Goal: Task Accomplishment & Management: Manage account settings

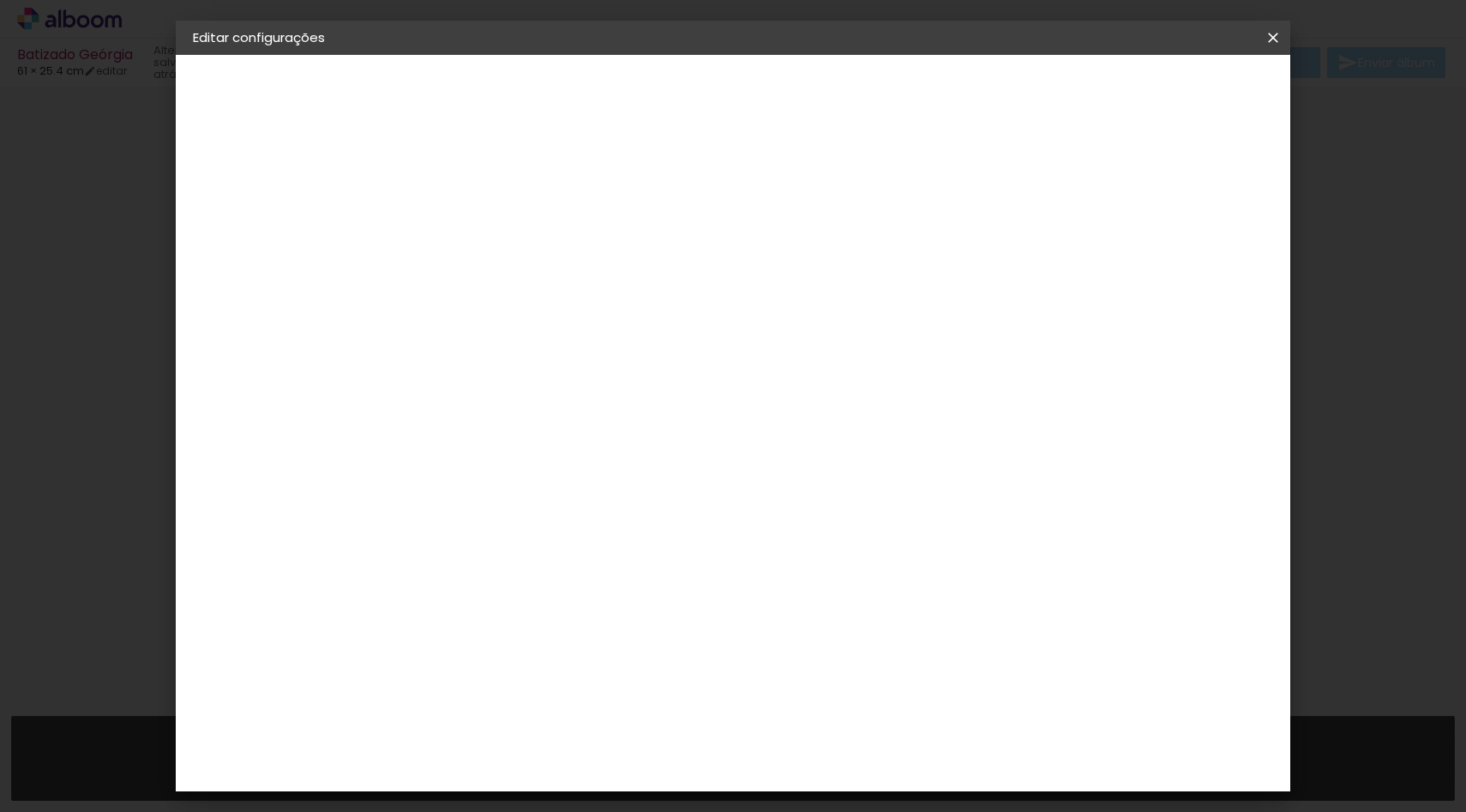
click at [853, 653] on div "cm" at bounding box center [861, 658] width 20 height 26
type input "6"
type input "30"
type paper-input "30"
click at [544, 516] on div "cm" at bounding box center [552, 518] width 20 height 26
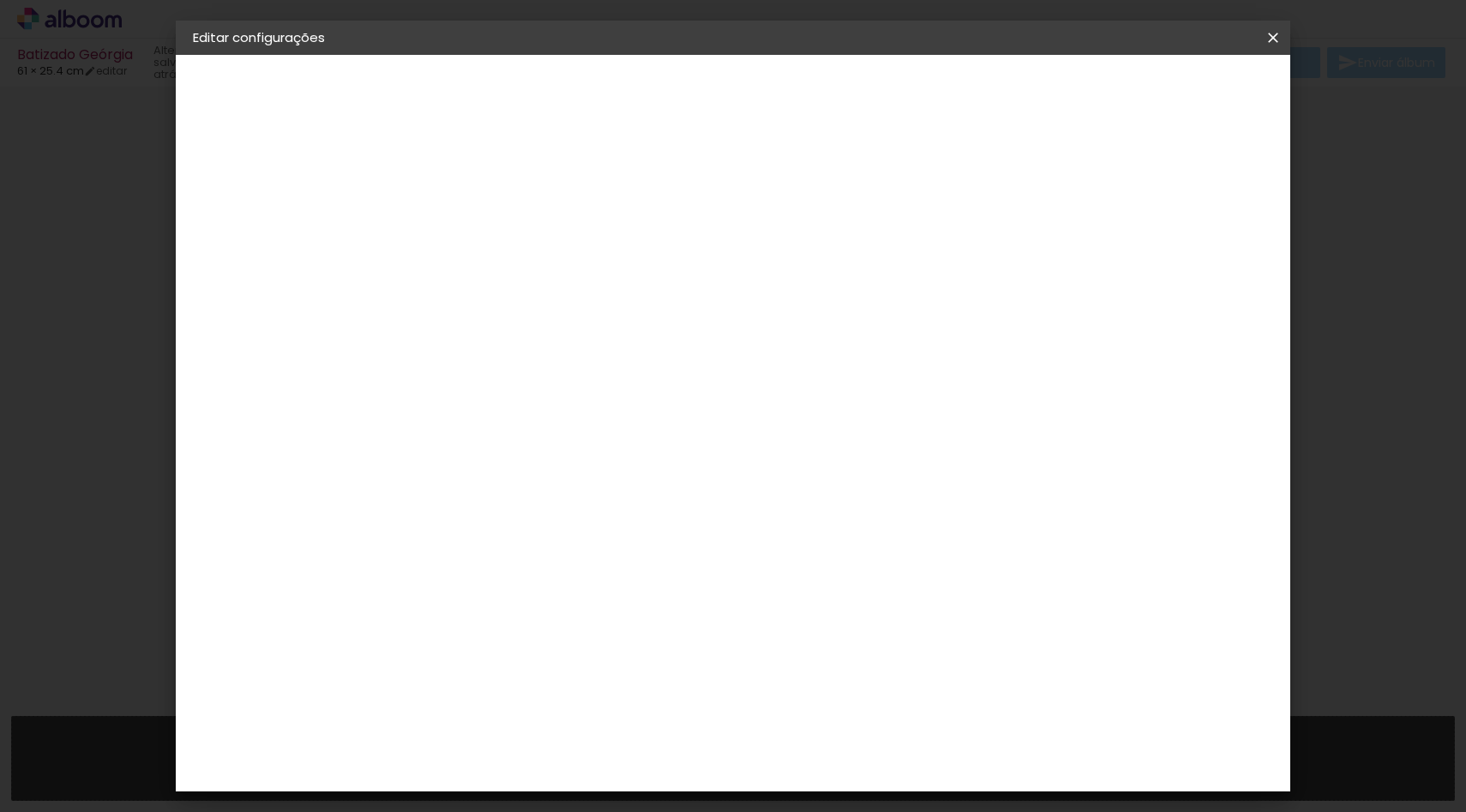
type input "2"
type input "30"
type paper-input "30"
click at [853, 768] on div "cm" at bounding box center [861, 780] width 20 height 26
type input "3"
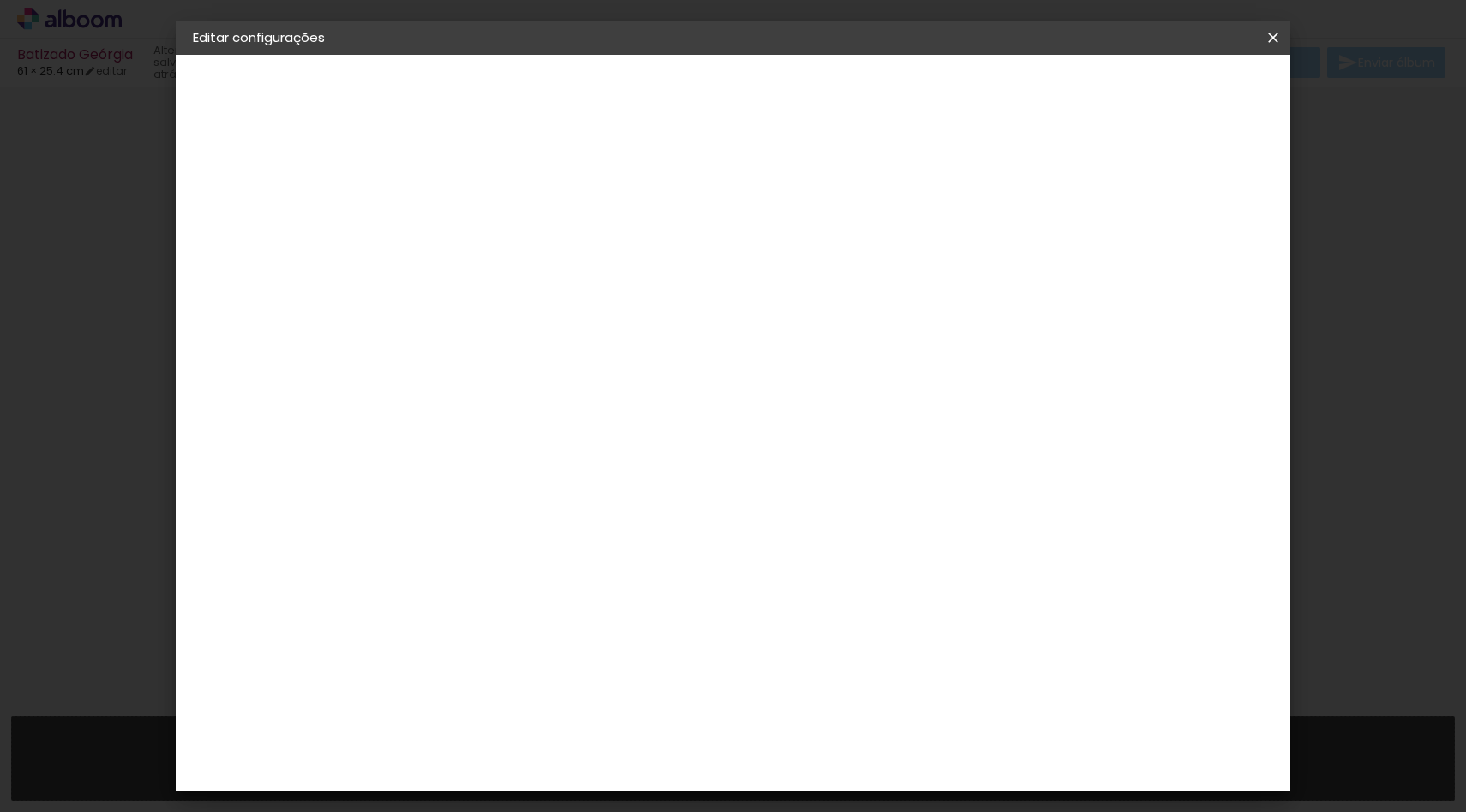
type input "2"
click at [760, 516] on input "30" at bounding box center [743, 523] width 44 height 26
type input "3"
type input "20"
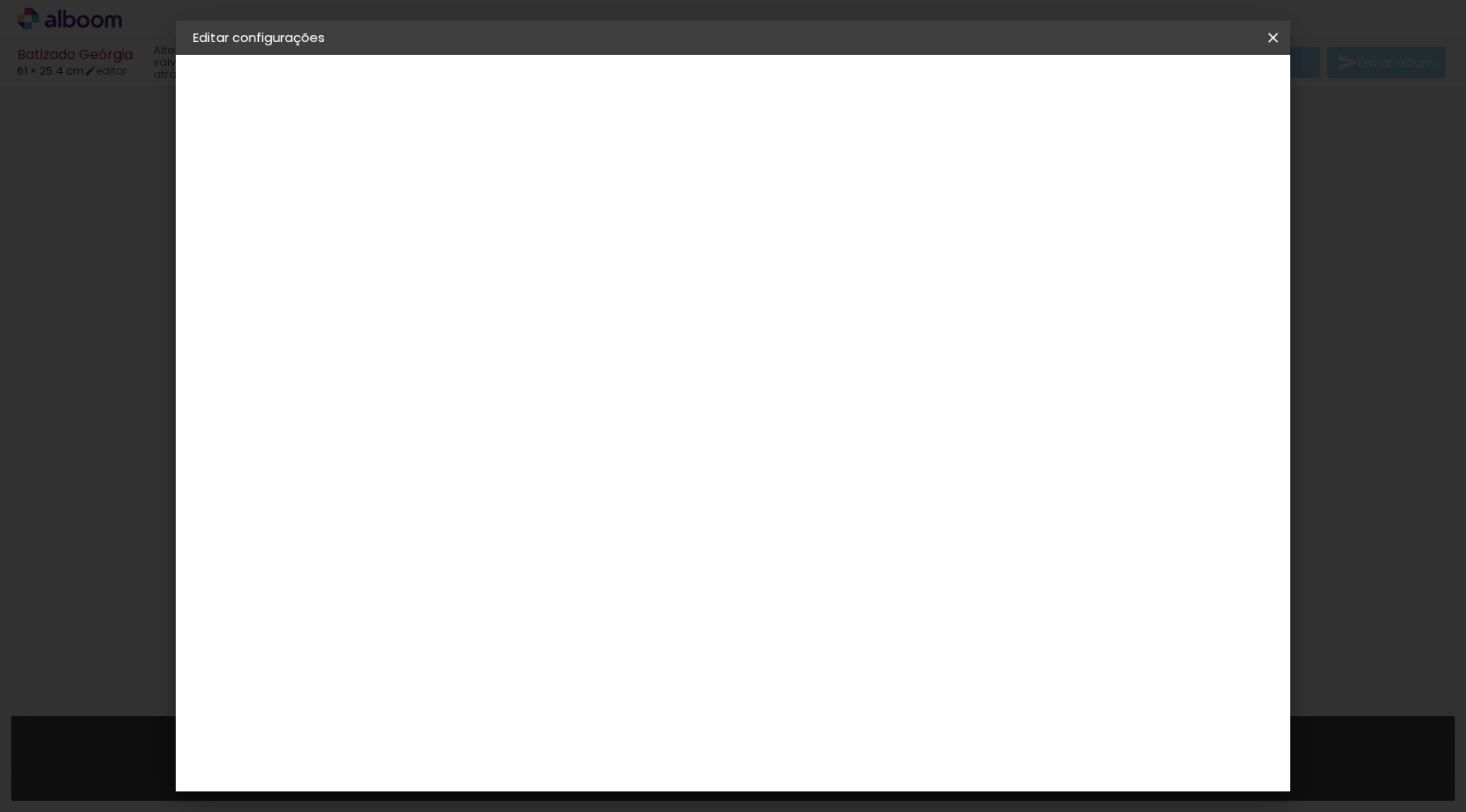
type paper-input "20"
click at [839, 770] on input at bounding box center [843, 783] width 36 height 26
type input "25"
type paper-input "25"
click at [788, 278] on div "12.5 cm" at bounding box center [713, 269] width 250 height 43
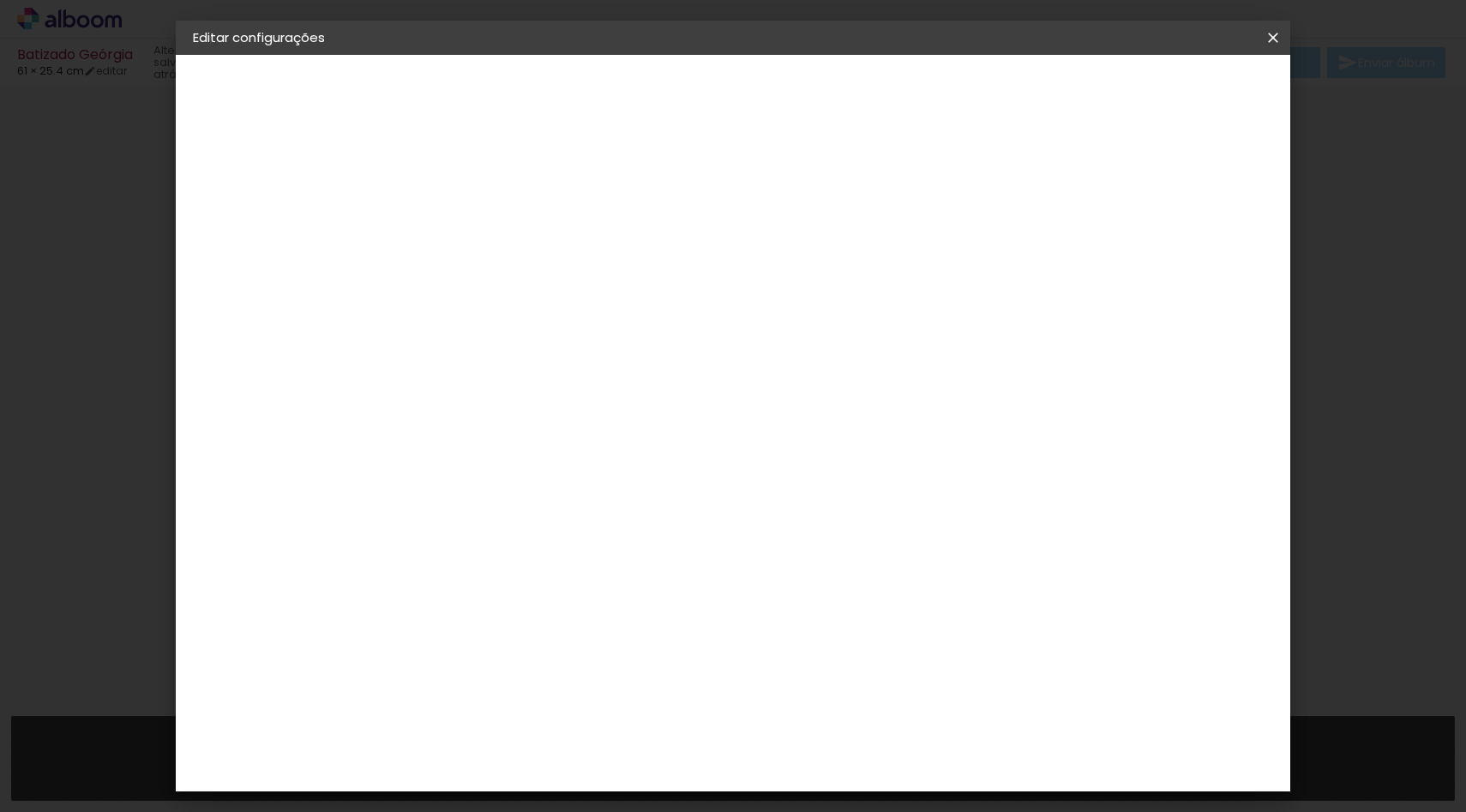
click at [728, 275] on span "cm" at bounding box center [733, 269] width 20 height 26
click at [746, 260] on div "12.5 cm" at bounding box center [713, 269] width 250 height 43
click at [859, 207] on div "mm Mostrar sangria" at bounding box center [718, 135] width 637 height 162
type input "6"
type paper-input "6"
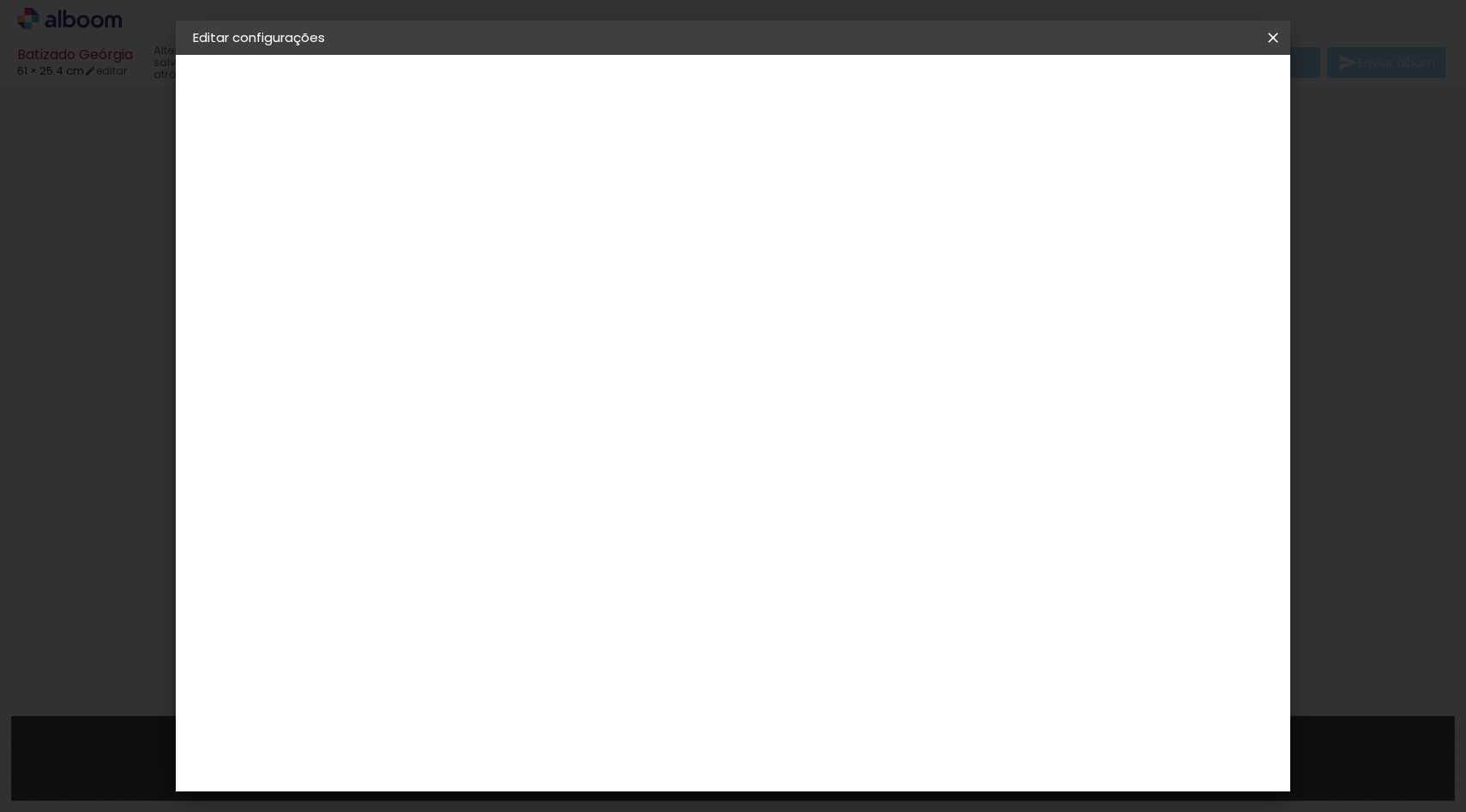
click at [1095, 254] on input "6" at bounding box center [1085, 259] width 31 height 26
type input "5"
type paper-input "5"
click at [1096, 261] on input "5" at bounding box center [1089, 259] width 31 height 26
type input "4"
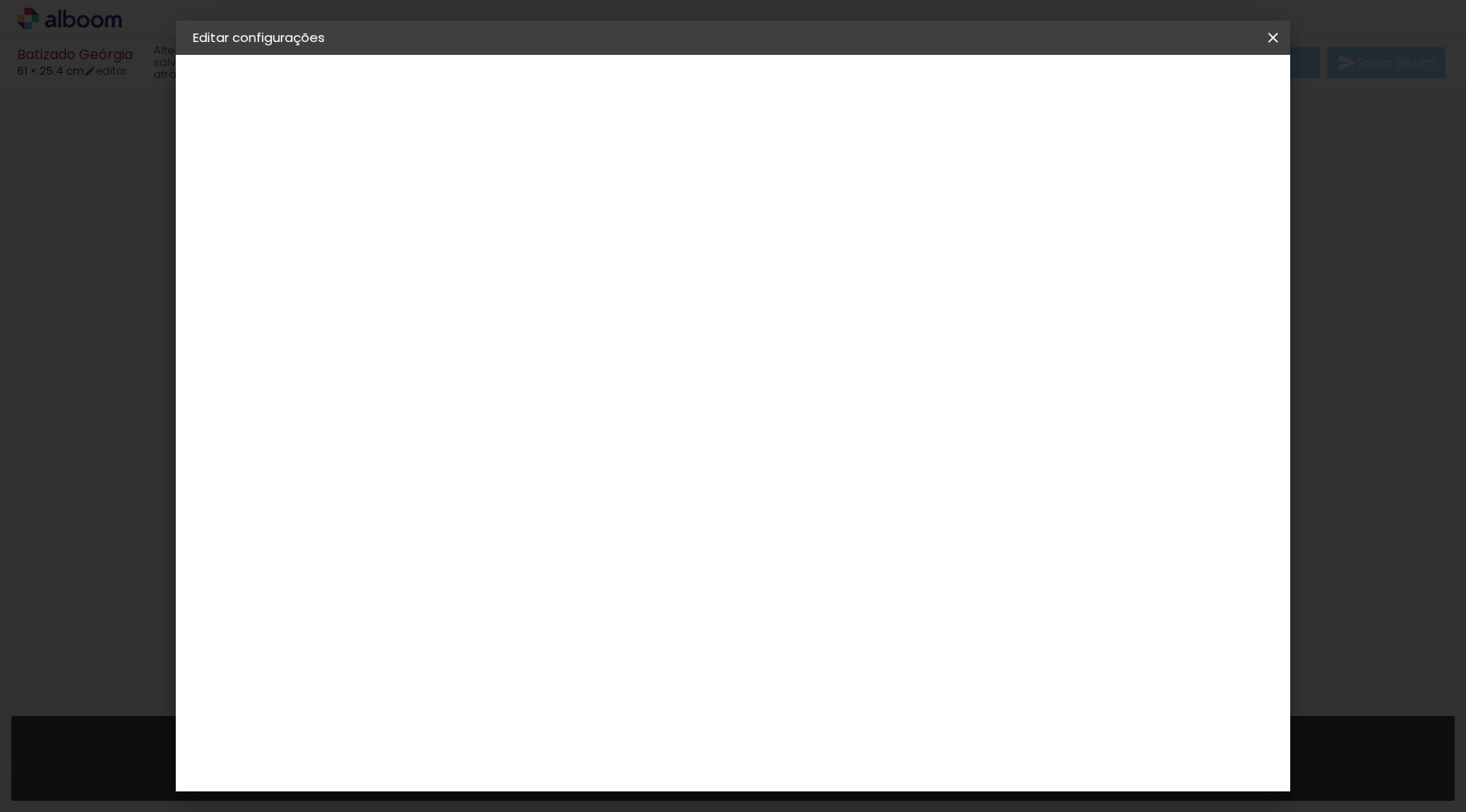
type paper-input "4"
click at [1096, 261] on input "4" at bounding box center [1089, 259] width 31 height 26
click at [1095, 263] on input "4" at bounding box center [1093, 259] width 31 height 26
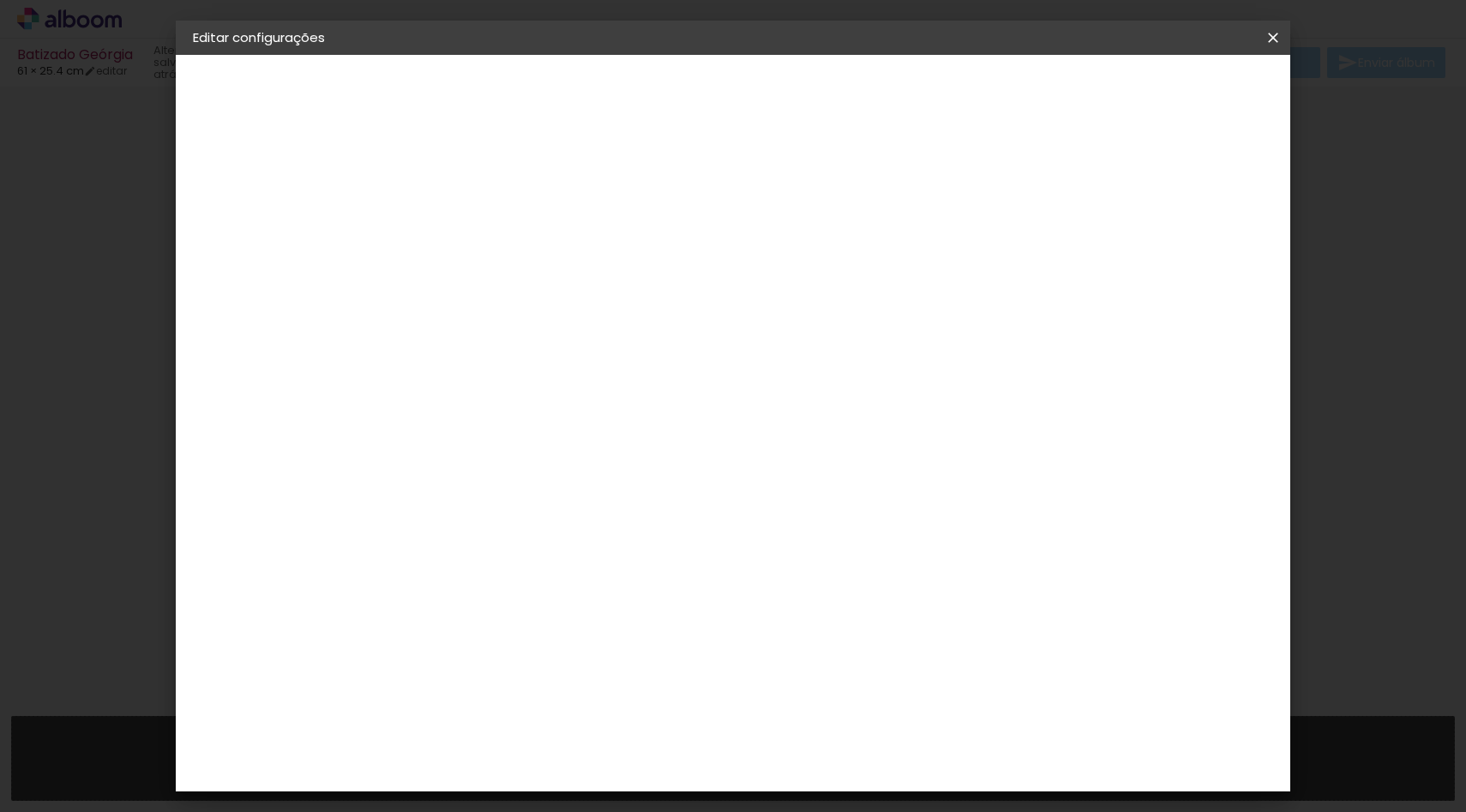
type input "5"
type paper-input "5"
click at [1101, 249] on input "5" at bounding box center [1089, 259] width 31 height 26
type input "6"
type paper-input "6"
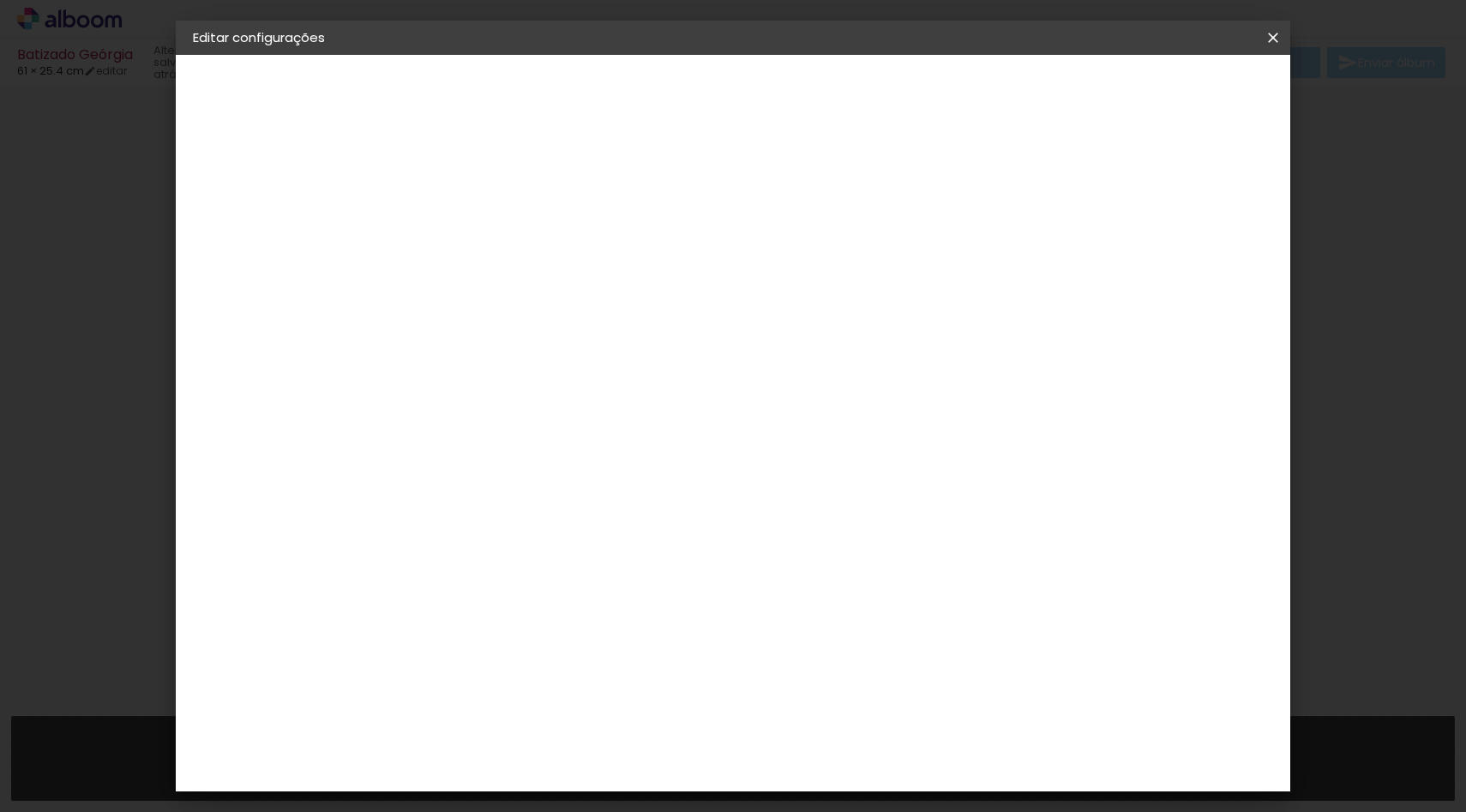
click at [1101, 249] on input "6" at bounding box center [1085, 259] width 31 height 26
type input "5"
type paper-input "5"
click at [1096, 265] on input "5" at bounding box center [1085, 259] width 31 height 26
type input "6"
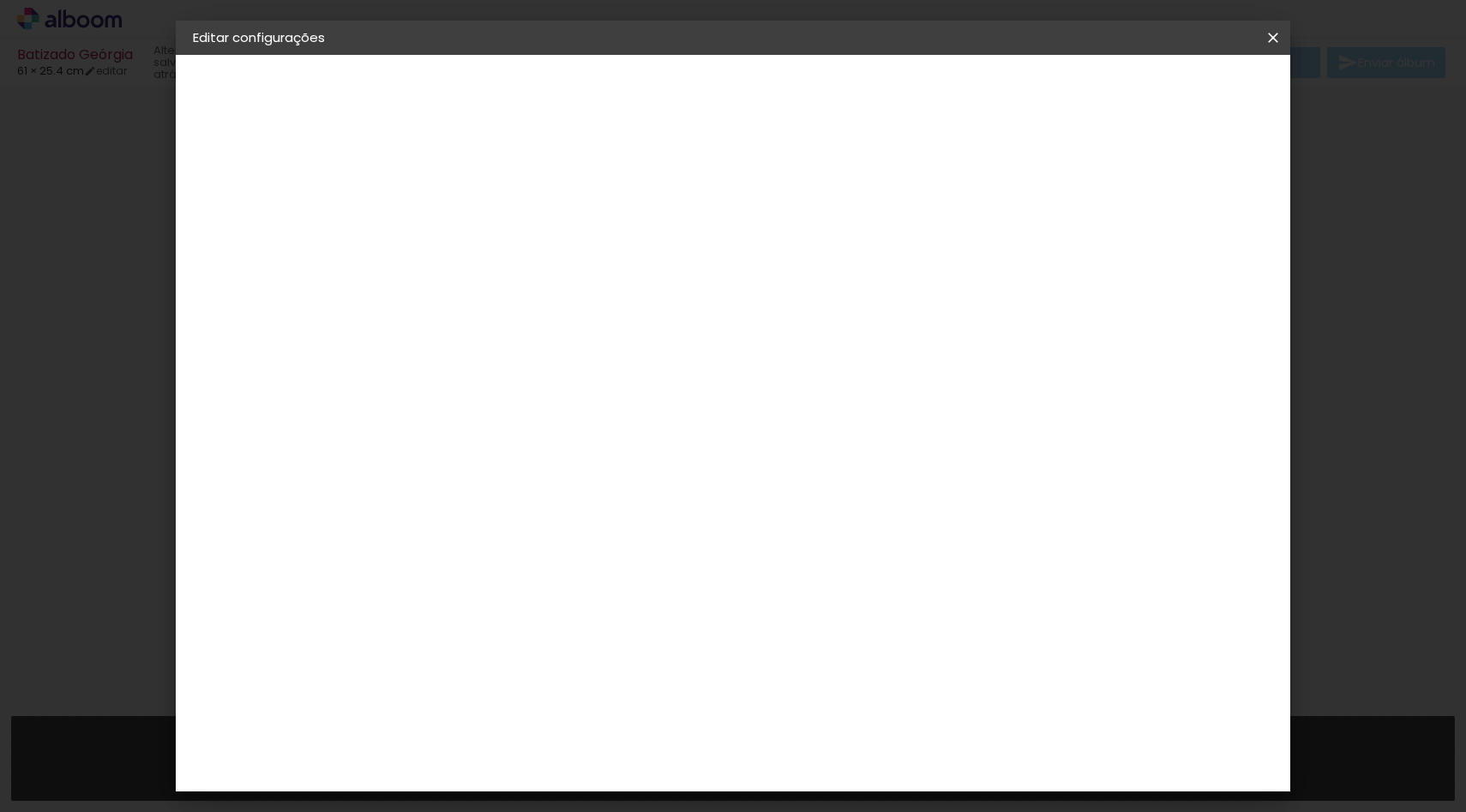
type paper-input "6"
click at [1094, 249] on input "6" at bounding box center [1089, 259] width 31 height 26
type input "5"
type paper-input "5"
click at [1095, 269] on input "5" at bounding box center [1085, 259] width 31 height 26
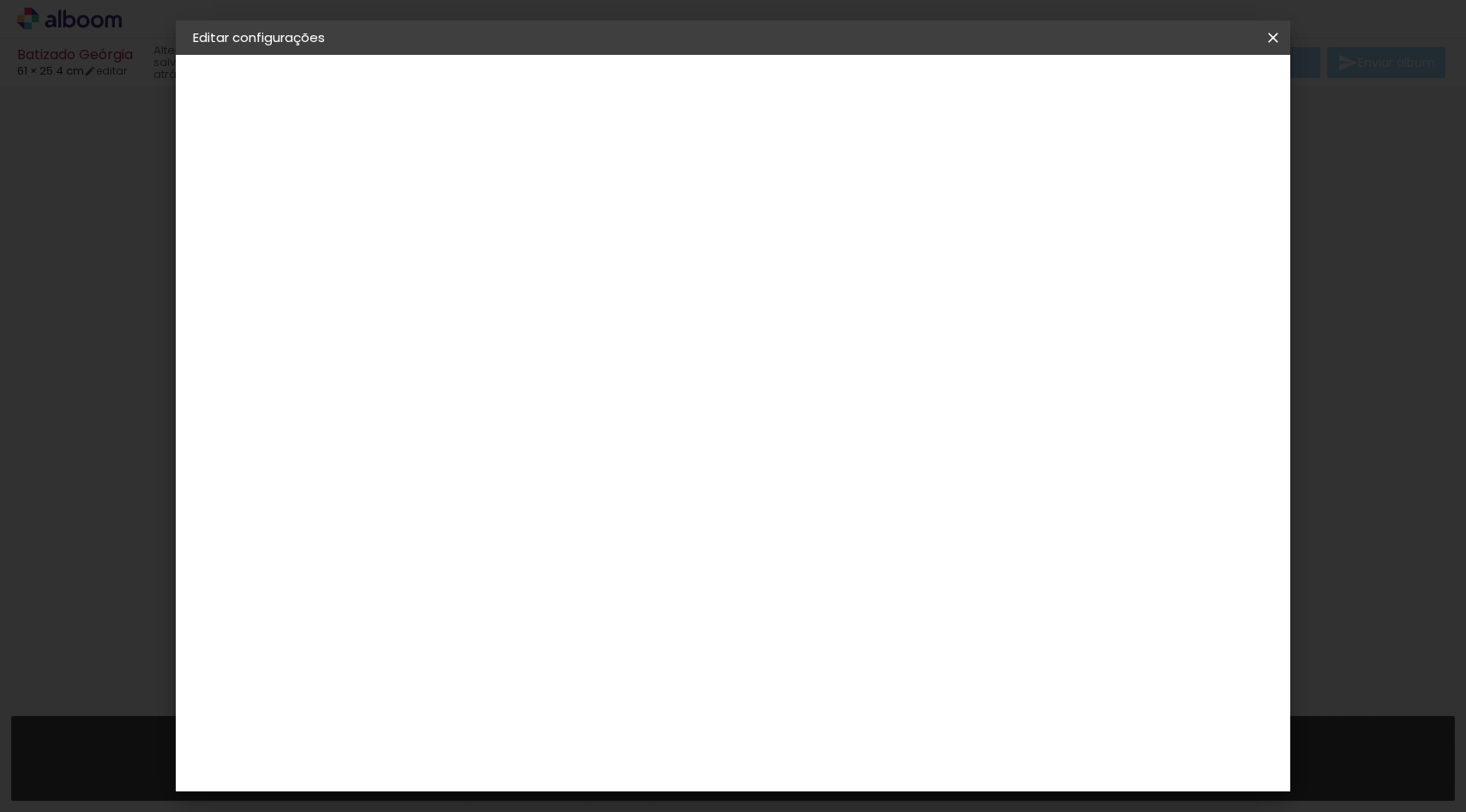
type input "4"
type paper-input "4"
click at [1095, 269] on input "4" at bounding box center [1089, 259] width 31 height 26
click at [1095, 269] on input "4" at bounding box center [1093, 259] width 31 height 26
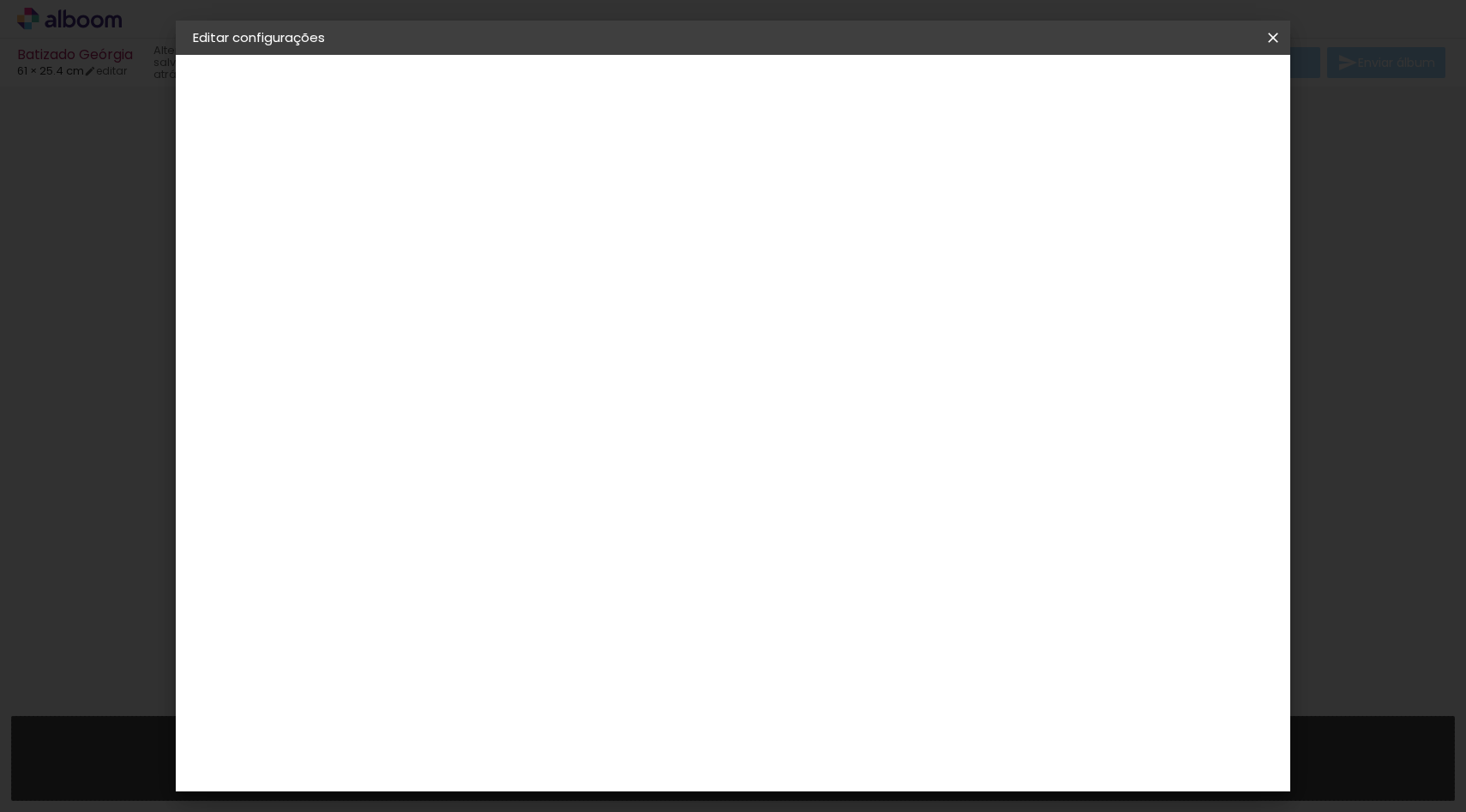
click at [1095, 269] on input "4" at bounding box center [1093, 259] width 31 height 26
type input "5"
type paper-input "5"
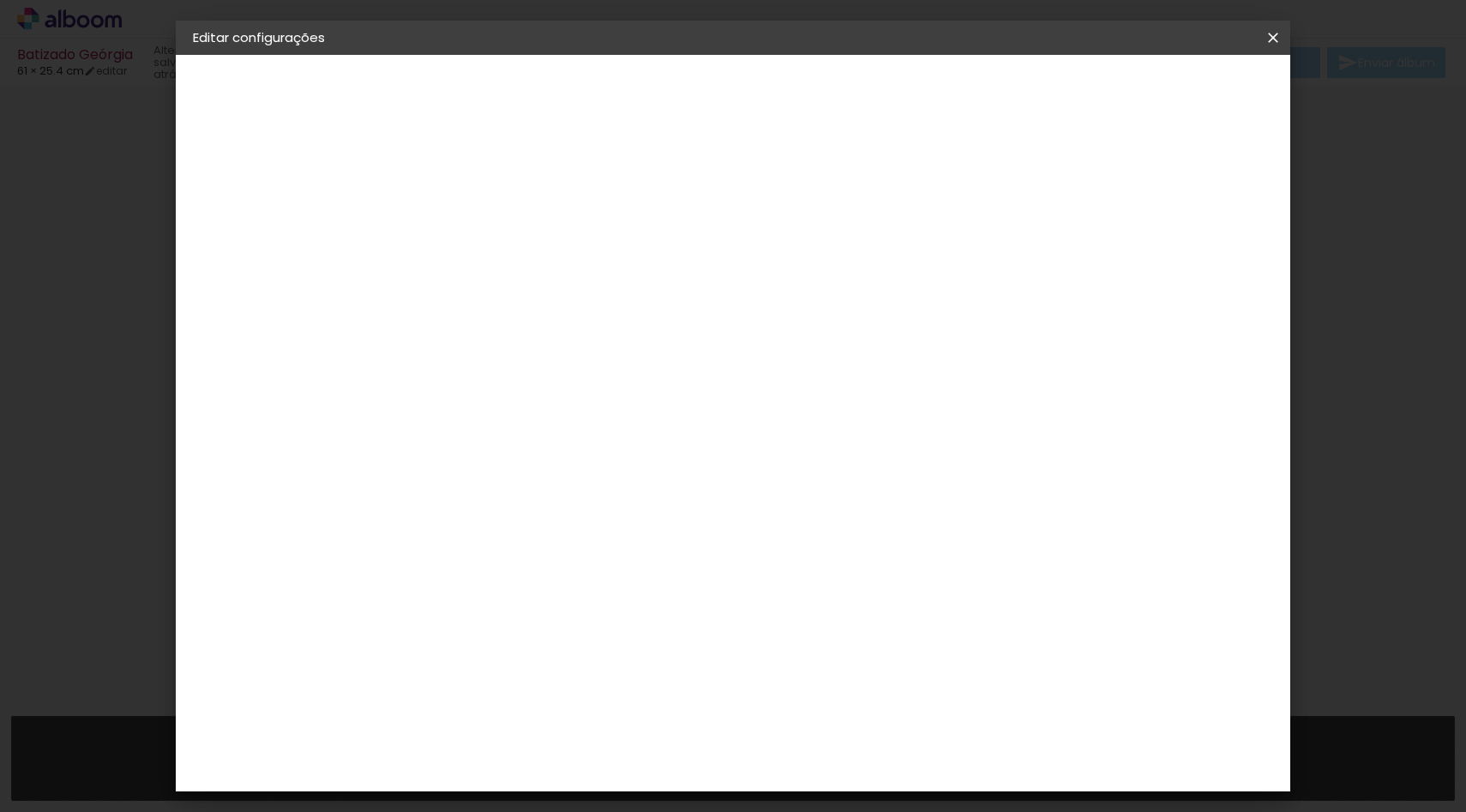
click at [1103, 252] on input "5" at bounding box center [1089, 259] width 31 height 26
type input "6"
type paper-input "6"
click at [1103, 252] on input "6" at bounding box center [1089, 259] width 31 height 26
click at [1103, 252] on div "mm" at bounding box center [1114, 259] width 26 height 26
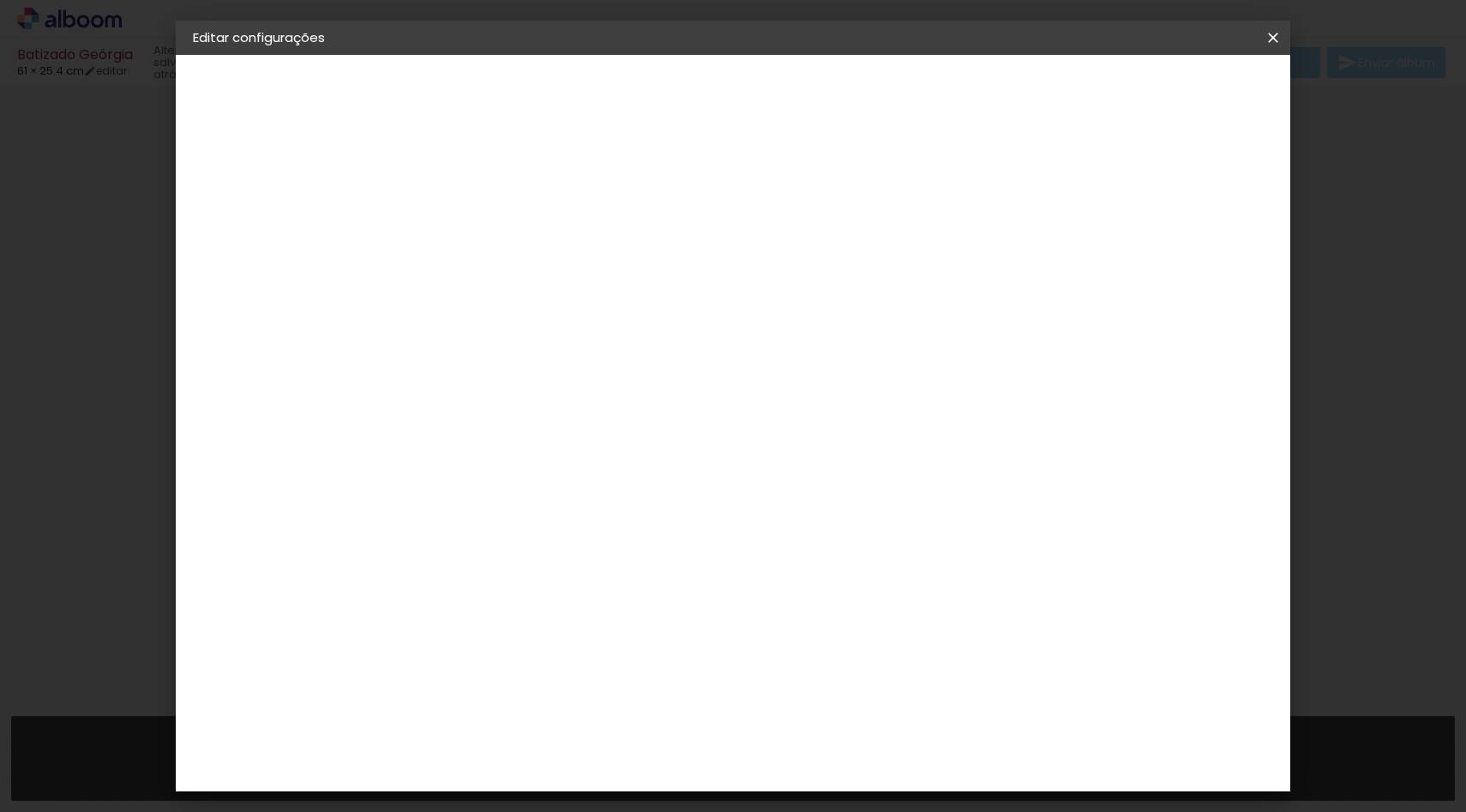
click at [1103, 252] on div "mm" at bounding box center [1114, 259] width 26 height 26
type input "5"
type paper-input "5"
click at [1096, 267] on input "5" at bounding box center [1089, 259] width 31 height 26
type input "4"
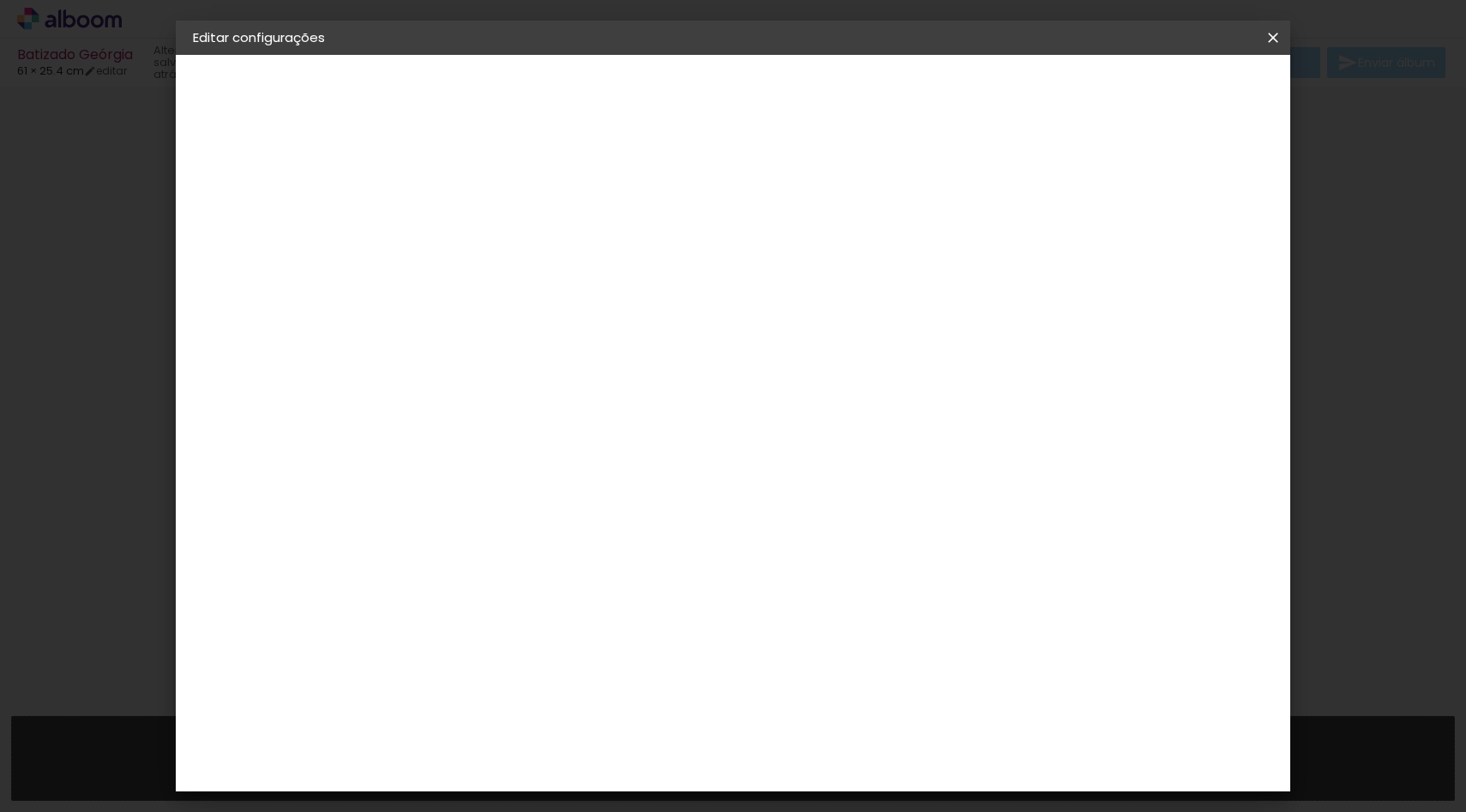
type paper-input "4"
click at [1096, 267] on input "4" at bounding box center [1089, 259] width 31 height 26
type input "3"
type paper-input "3"
click at [1096, 267] on input "3" at bounding box center [1093, 259] width 31 height 26
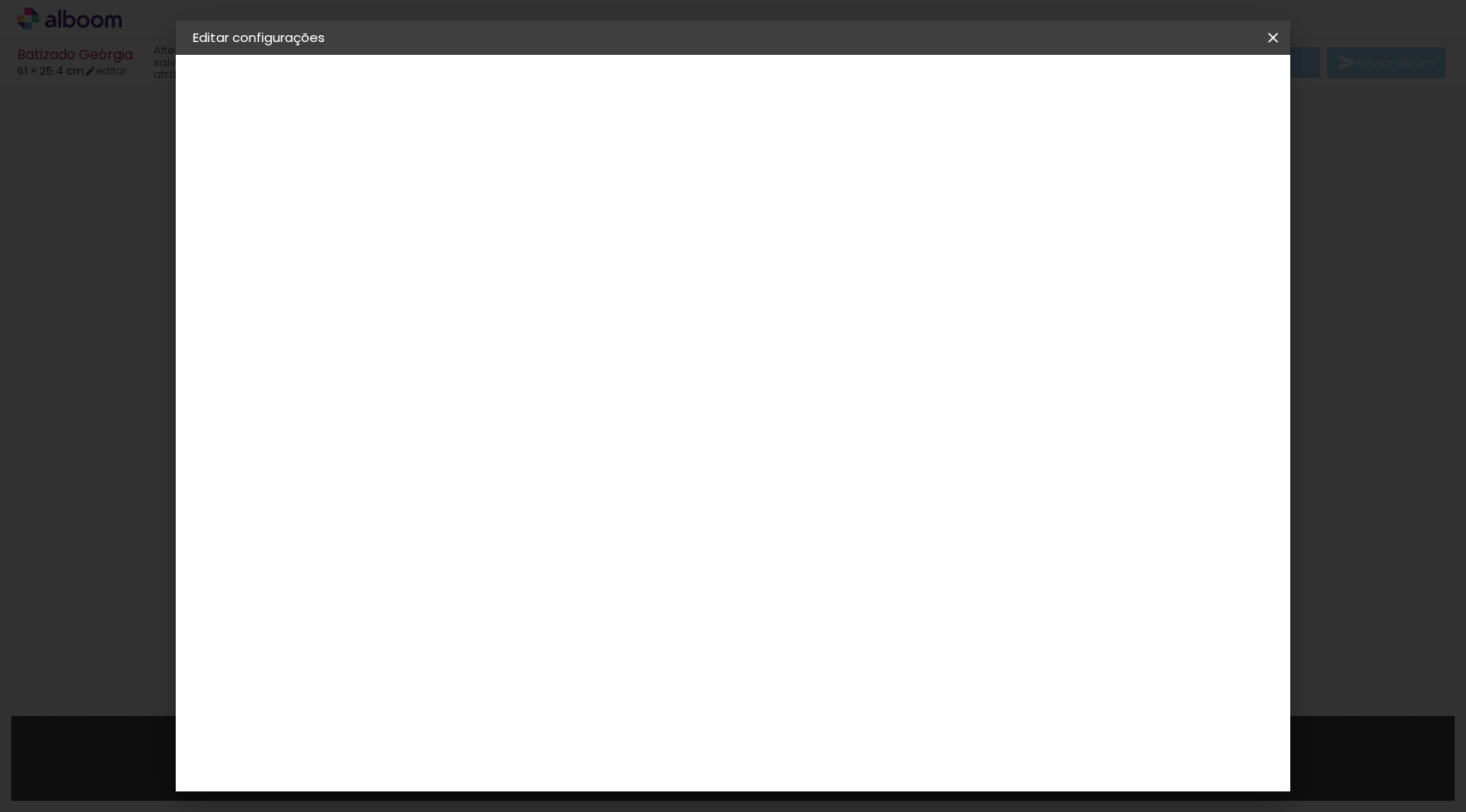
click at [1096, 267] on input "3" at bounding box center [1097, 259] width 31 height 26
click at [1036, 180] on div "mm Mostrar sangria" at bounding box center [718, 135] width 637 height 162
click at [438, 196] on input "2" at bounding box center [462, 196] width 59 height 21
type input "1"
type input "2"
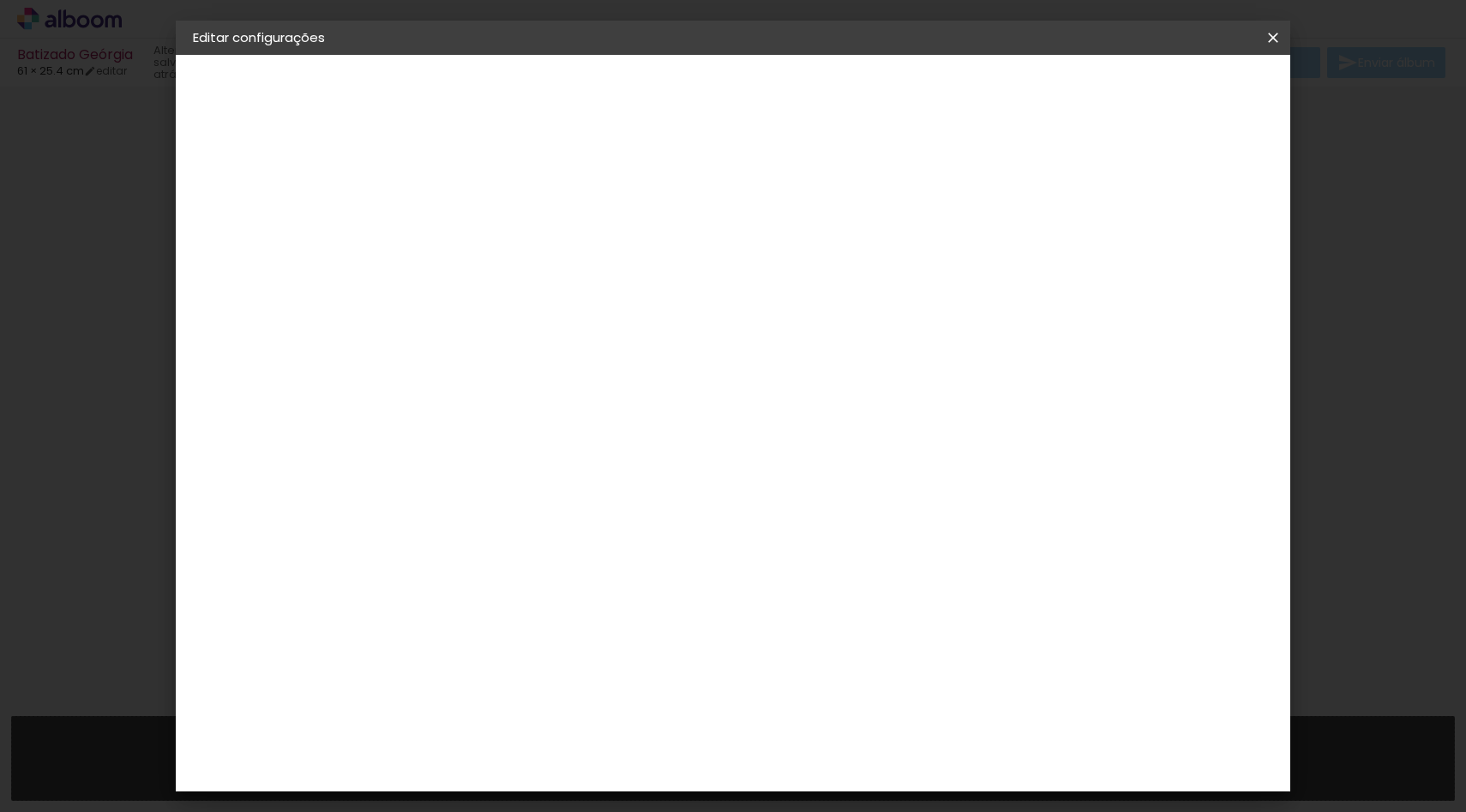
click at [993, 97] on span "Salvar configurações" at bounding box center [929, 91] width 127 height 12
